Goal: Task Accomplishment & Management: Manage account settings

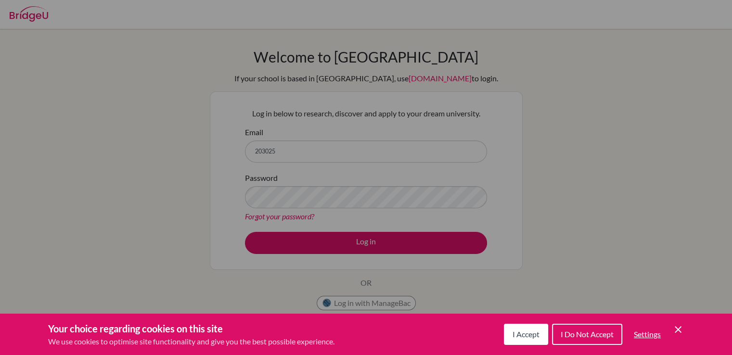
click at [676, 330] on icon "Save and close" at bounding box center [677, 329] width 7 height 7
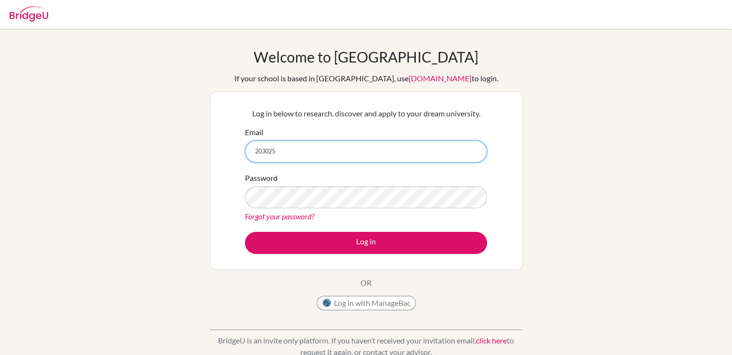
click at [306, 146] on input "203025" at bounding box center [366, 151] width 242 height 22
click at [354, 151] on input "203025@k12.tr" at bounding box center [366, 151] width 242 height 22
click at [311, 152] on input "203025@k12.tr" at bounding box center [366, 151] width 242 height 22
type input "2"
click at [311, 152] on input "Email" at bounding box center [366, 151] width 242 height 22
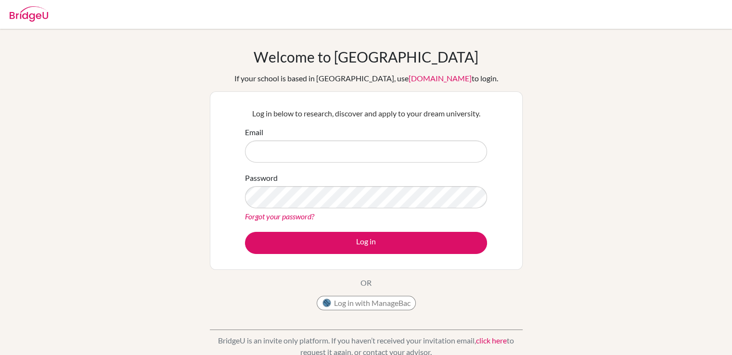
click at [589, 115] on div "Welcome to BridgeU If your school is based in China, use app.bridge-u.com.cn to…" at bounding box center [366, 205] width 732 height 315
click at [306, 151] on input "Email" at bounding box center [366, 151] width 242 height 22
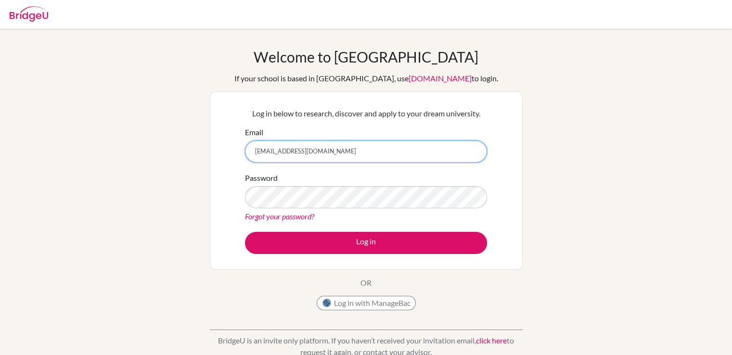
type input "[EMAIL_ADDRESS][DOMAIN_NAME]"
click at [306, 216] on link "Forgot your password?" at bounding box center [279, 216] width 69 height 9
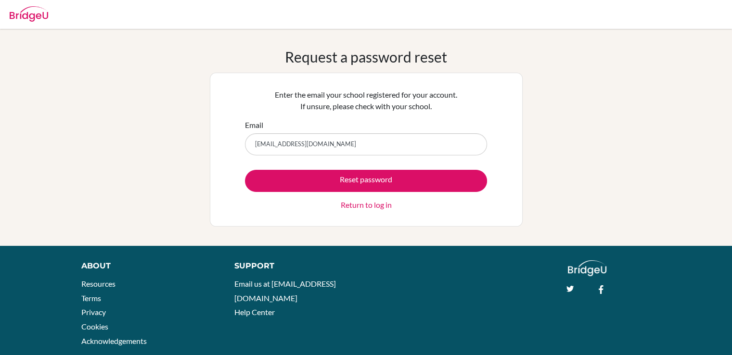
type input "[EMAIL_ADDRESS][DOMAIN_NAME]"
click at [245, 170] on button "Reset password" at bounding box center [366, 181] width 242 height 22
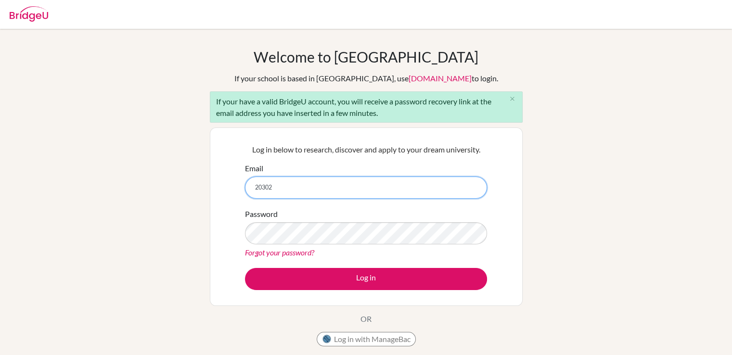
type input "[EMAIL_ADDRESS][DOMAIN_NAME]"
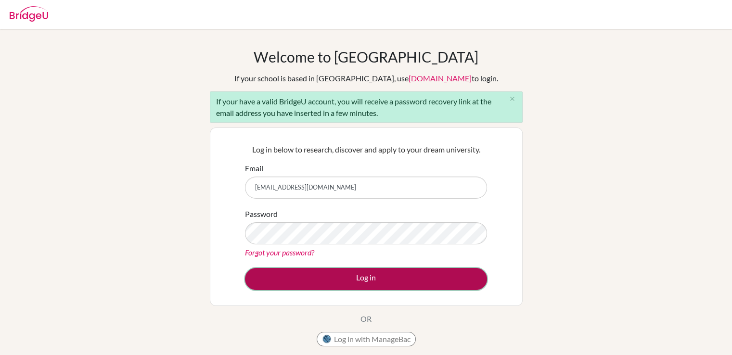
click at [377, 278] on button "Log in" at bounding box center [366, 279] width 242 height 22
